Goal: Information Seeking & Learning: Learn about a topic

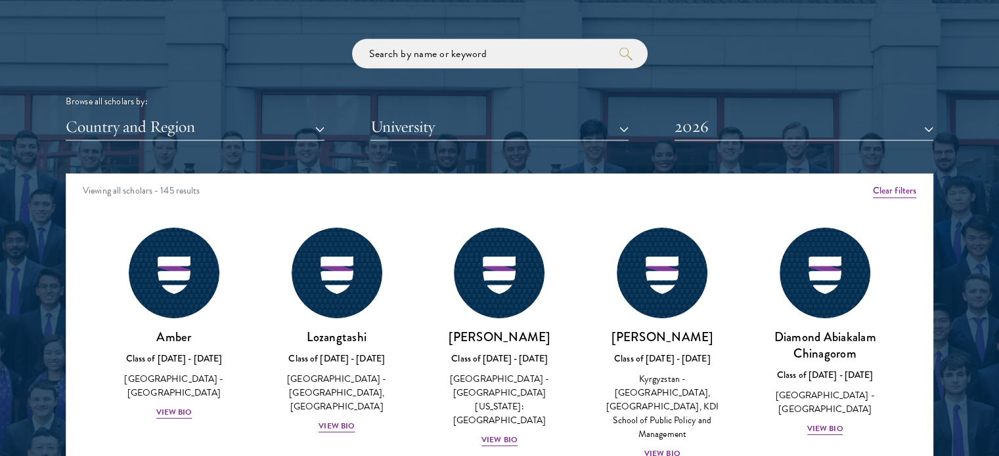
scroll to position [1575, 0]
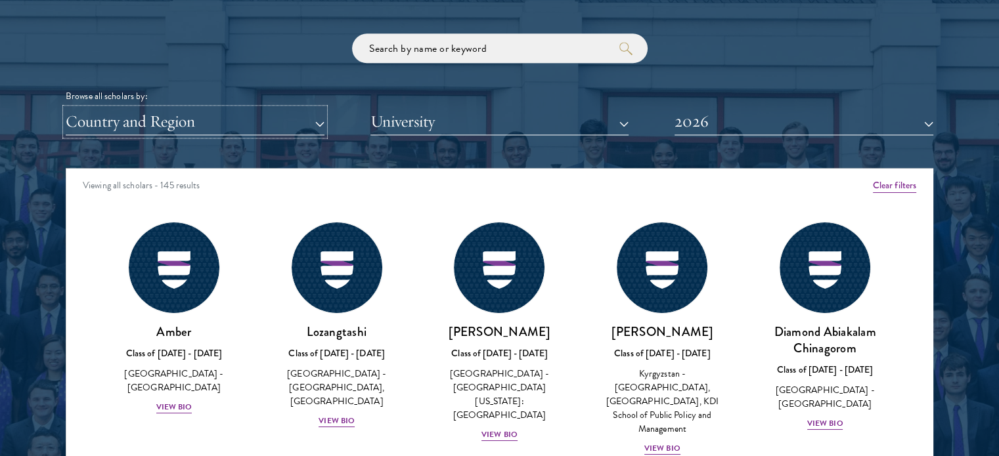
click at [238, 116] on button "Country and Region" at bounding box center [195, 121] width 259 height 27
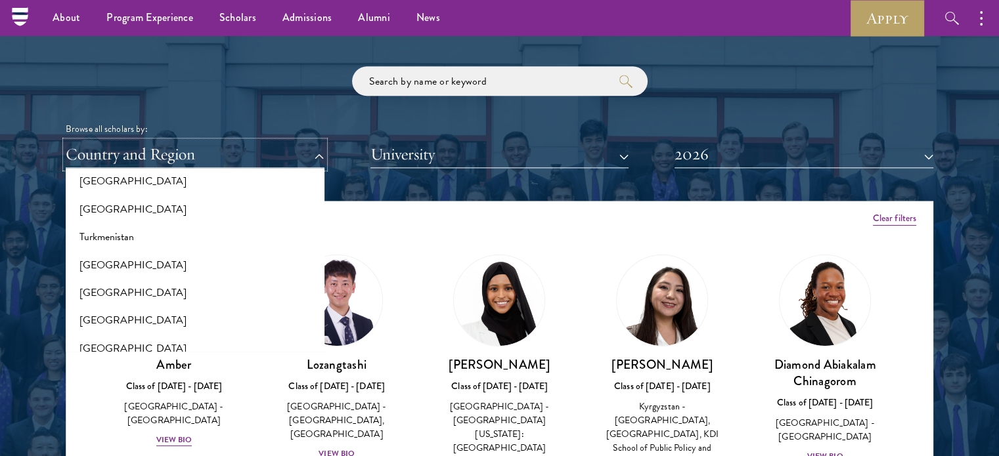
scroll to position [2603, 0]
click at [198, 236] on button "Turkmenistan" at bounding box center [195, 235] width 251 height 28
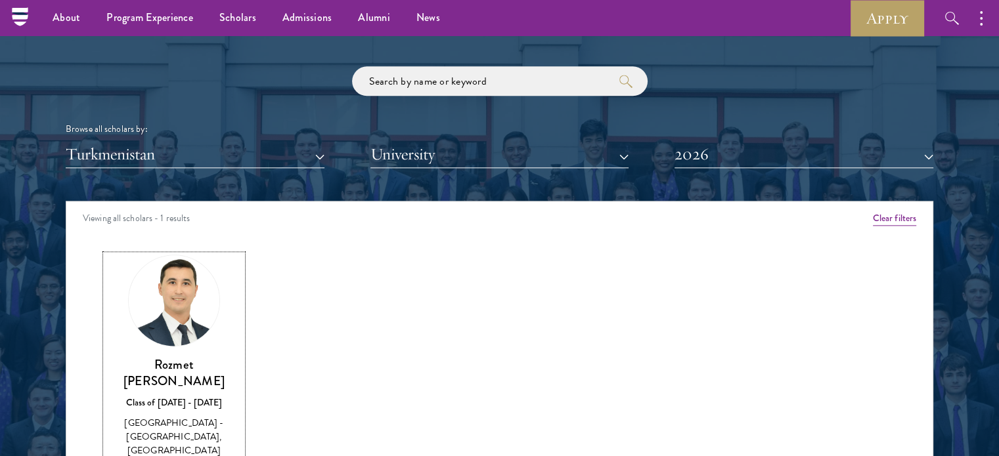
click at [189, 347] on link "Rozmet Urunov Class of [DATE] - [DATE] [GEOGRAPHIC_DATA] - [GEOGRAPHIC_DATA], […" at bounding box center [174, 366] width 137 height 223
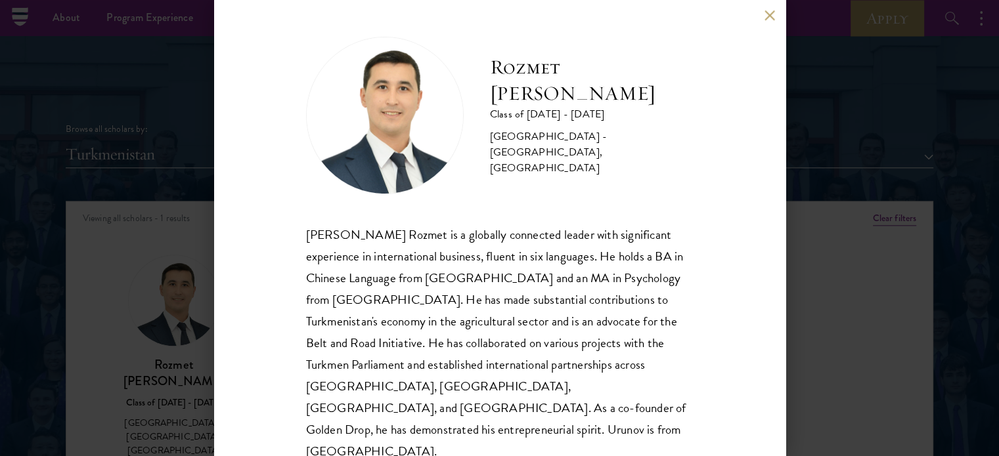
scroll to position [26, 0]
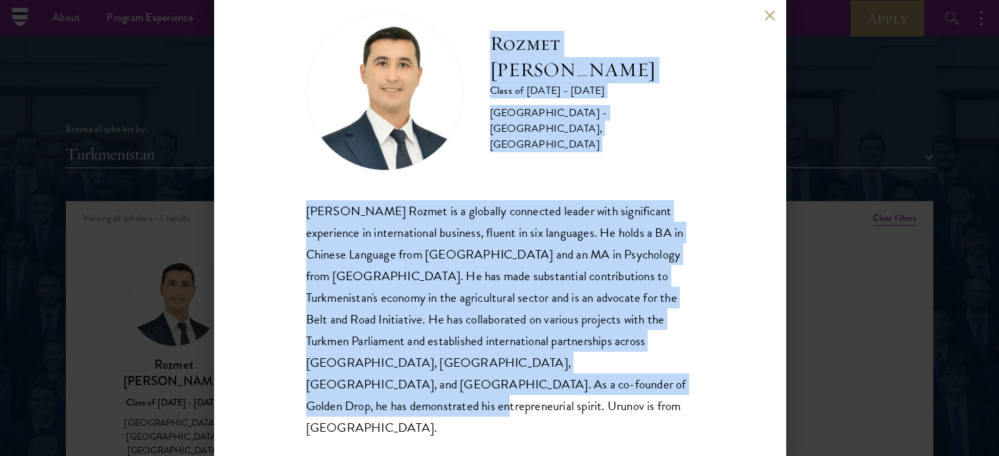
drag, startPoint x: 476, startPoint y: 52, endPoint x: 581, endPoint y: 386, distance: 350.4
click at [581, 386] on div "Rozmet Urunov Class of [DATE] - [DATE] [GEOGRAPHIC_DATA] - [GEOGRAPHIC_DATA], […" at bounding box center [499, 226] width 387 height 426
click at [764, 16] on button at bounding box center [769, 15] width 11 height 11
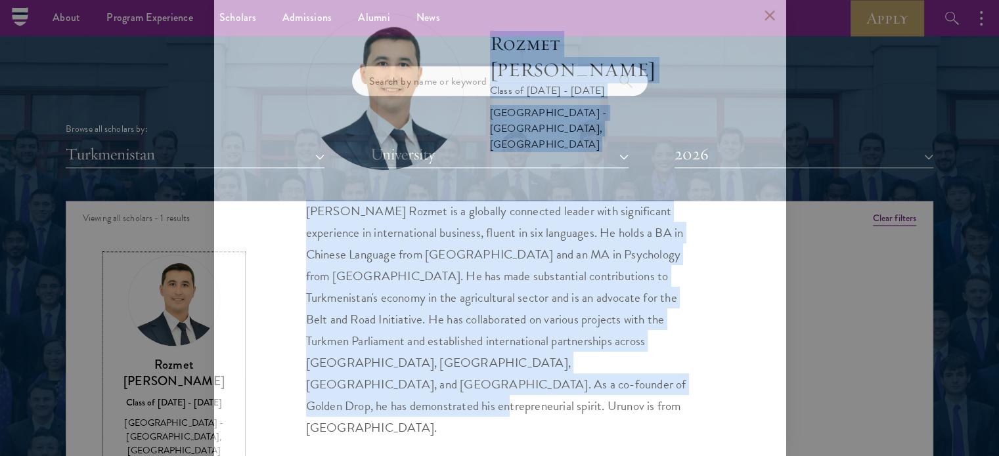
scroll to position [1547, 0]
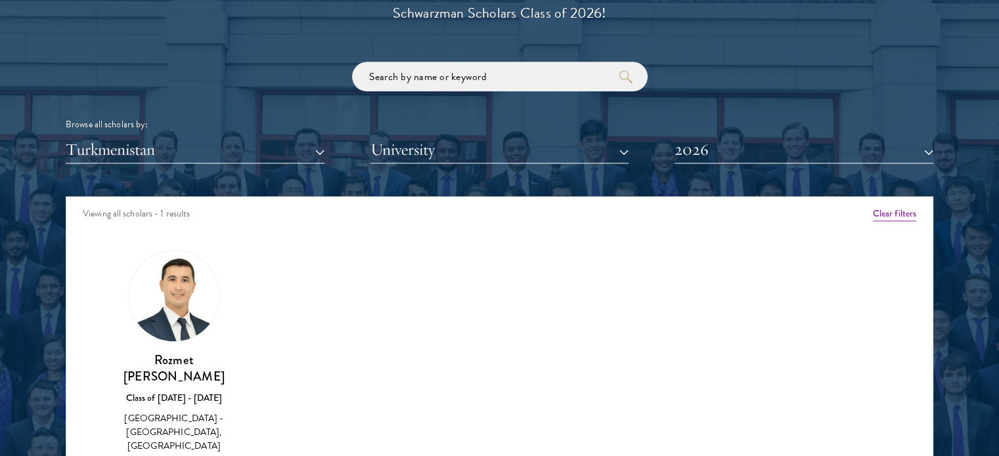
click at [162, 165] on div "Scholar Directory Congratulations and welcome to the Schwarzman Scholars Class …" at bounding box center [500, 257] width 868 height 668
click at [201, 152] on button "Turkmenistan" at bounding box center [195, 150] width 259 height 27
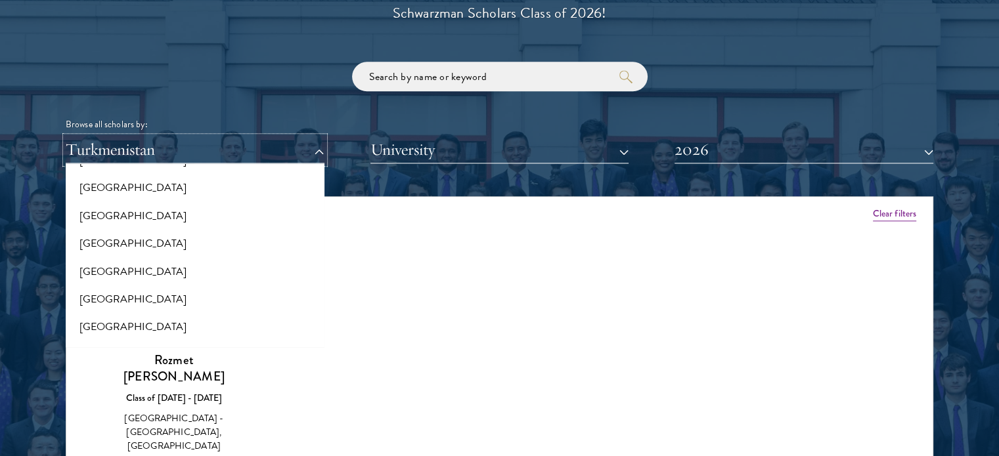
scroll to position [163, 0]
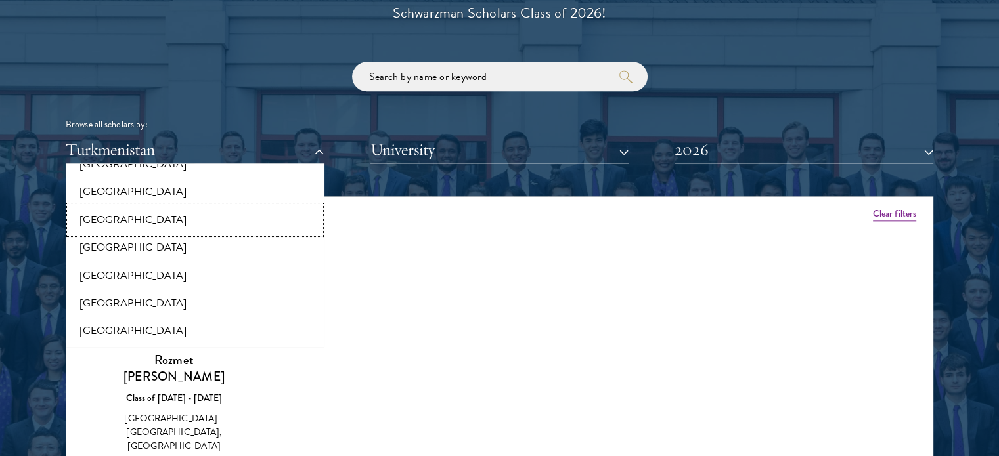
click at [150, 219] on button "[GEOGRAPHIC_DATA]" at bounding box center [195, 220] width 251 height 28
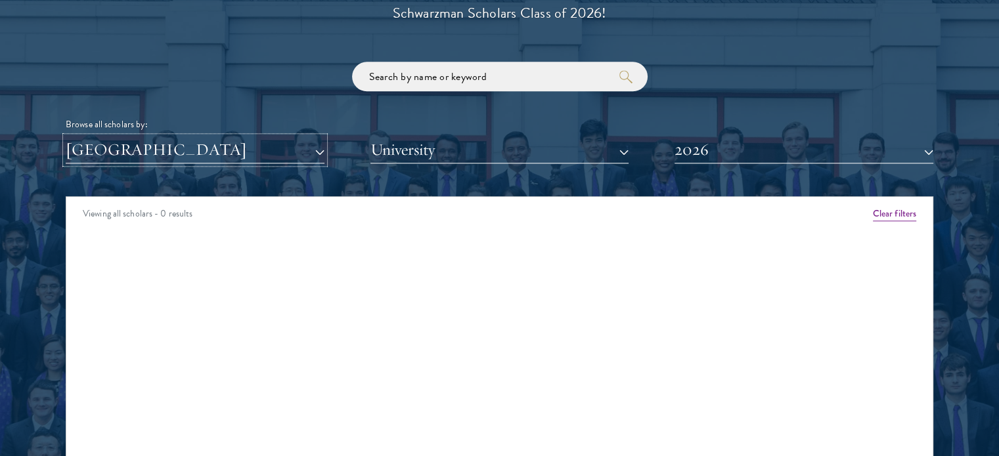
click at [247, 161] on button "[GEOGRAPHIC_DATA]" at bounding box center [195, 150] width 259 height 27
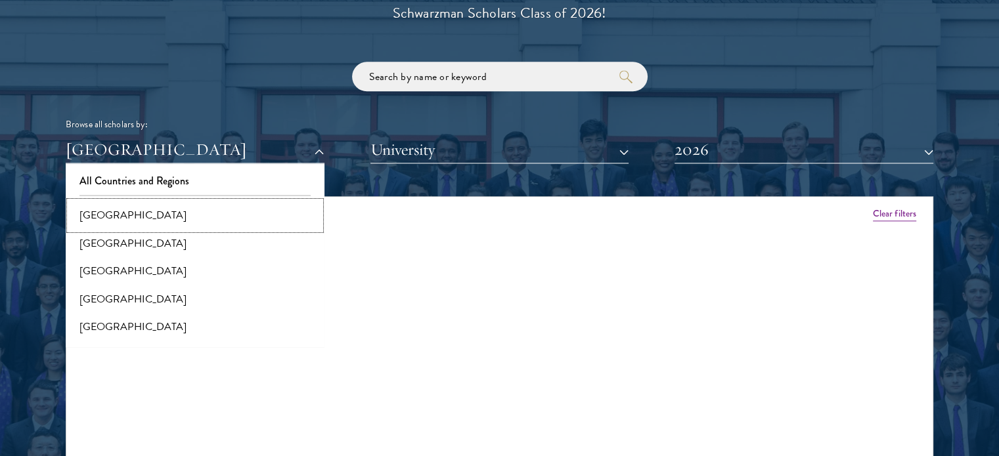
click at [144, 209] on button "[GEOGRAPHIC_DATA]" at bounding box center [195, 216] width 251 height 28
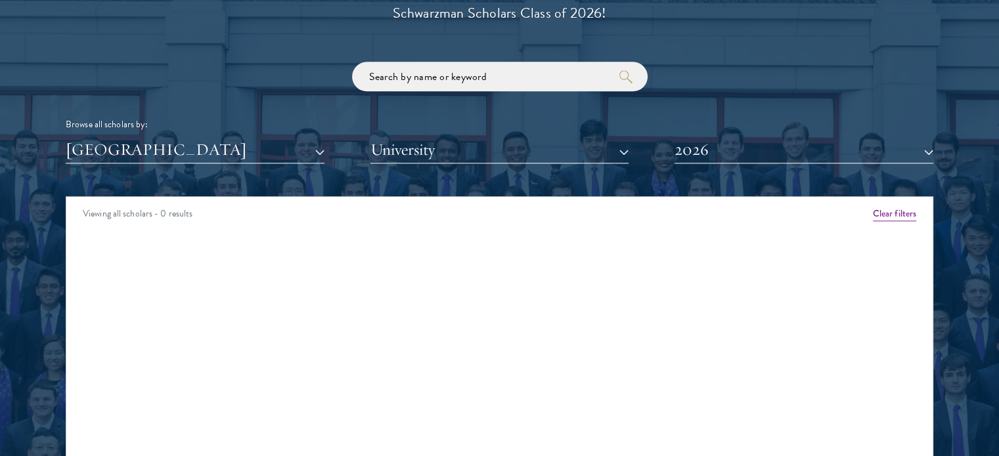
click at [183, 163] on div "Scholar Directory Congratulations and welcome to the Schwarzman Scholars Class …" at bounding box center [500, 257] width 868 height 668
click at [213, 139] on button "[GEOGRAPHIC_DATA]" at bounding box center [195, 150] width 259 height 27
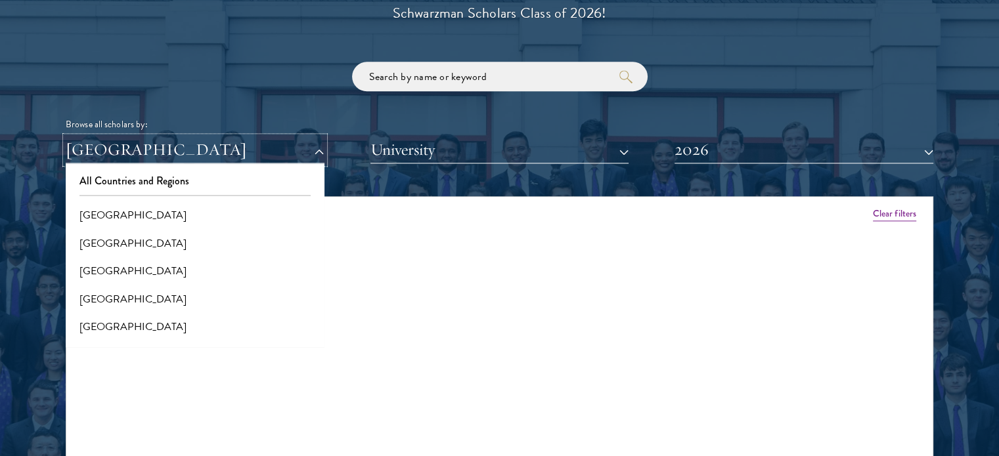
click at [213, 139] on button "[GEOGRAPHIC_DATA]" at bounding box center [195, 150] width 259 height 27
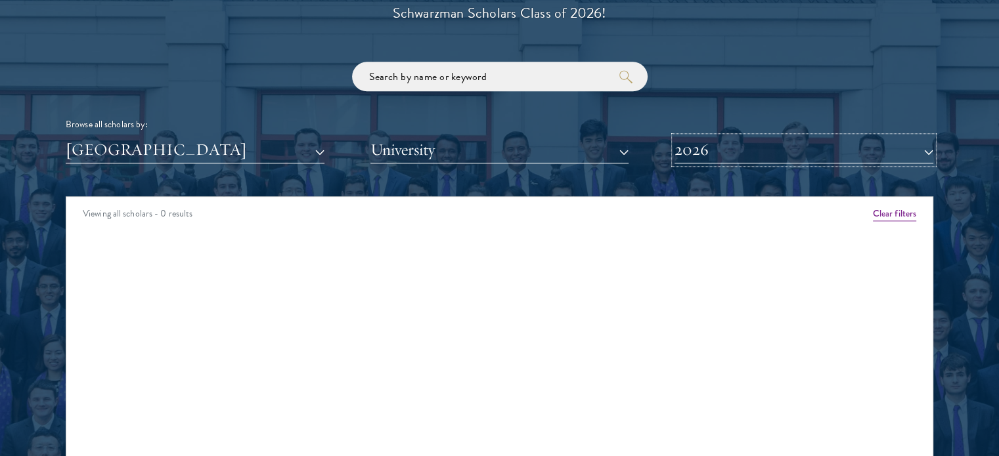
click at [801, 141] on button "2026" at bounding box center [803, 150] width 259 height 27
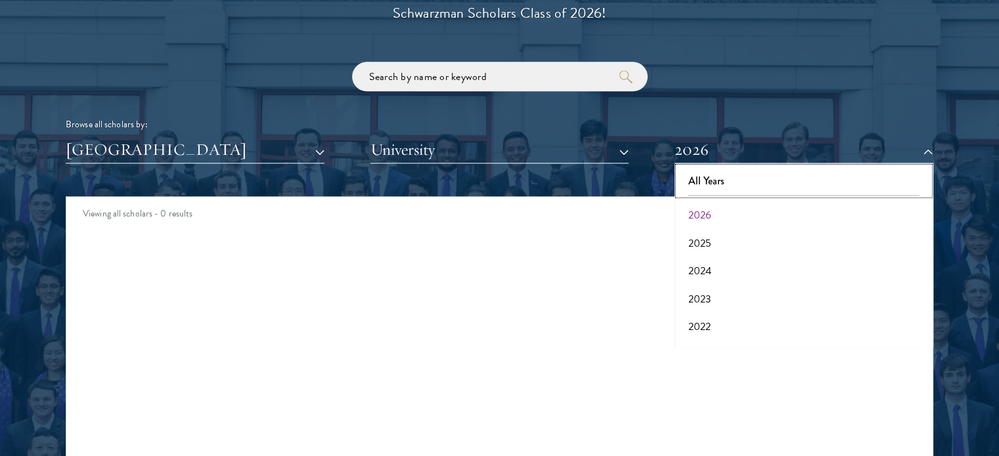
click at [809, 171] on button "All Years" at bounding box center [803, 181] width 251 height 28
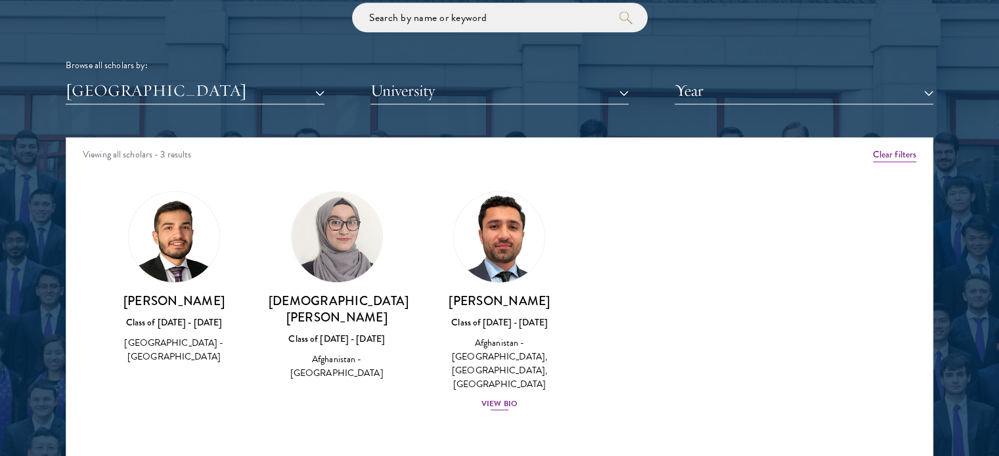
scroll to position [1608, 0]
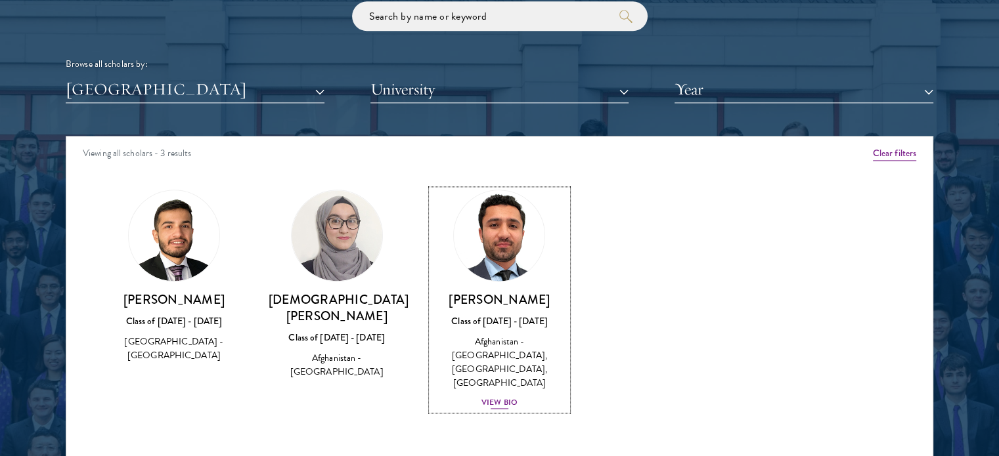
click at [504, 234] on img at bounding box center [500, 236] width 100 height 100
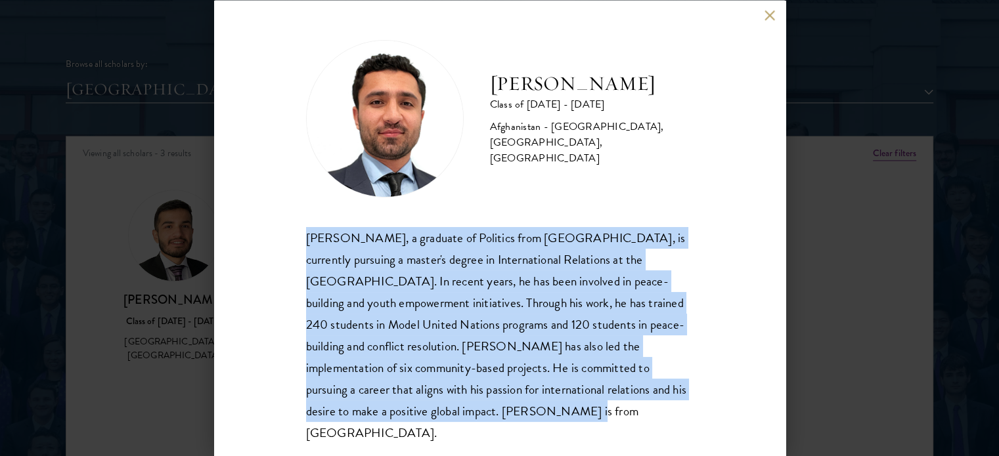
drag, startPoint x: 371, startPoint y: 269, endPoint x: 507, endPoint y: 433, distance: 213.7
click at [507, 433] on div "[PERSON_NAME] Class of [DATE] - [DATE] [GEOGRAPHIC_DATA] - [GEOGRAPHIC_DATA], […" at bounding box center [499, 228] width 571 height 456
copy div "[PERSON_NAME], a graduate of Politics from [GEOGRAPHIC_DATA], is currently purs…"
click at [573, 297] on div "[PERSON_NAME], a graduate of Politics from [GEOGRAPHIC_DATA], is currently purs…" at bounding box center [499, 335] width 387 height 217
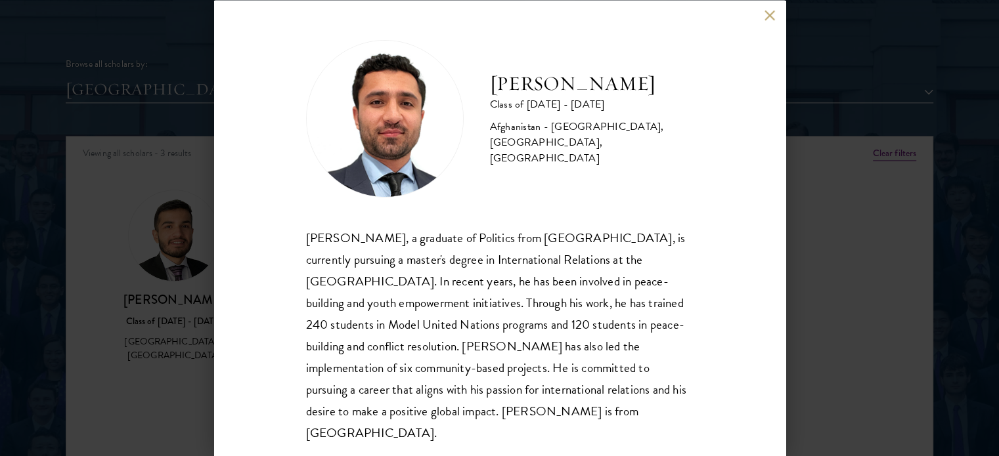
scroll to position [5, 0]
